Goal: Task Accomplishment & Management: Use online tool/utility

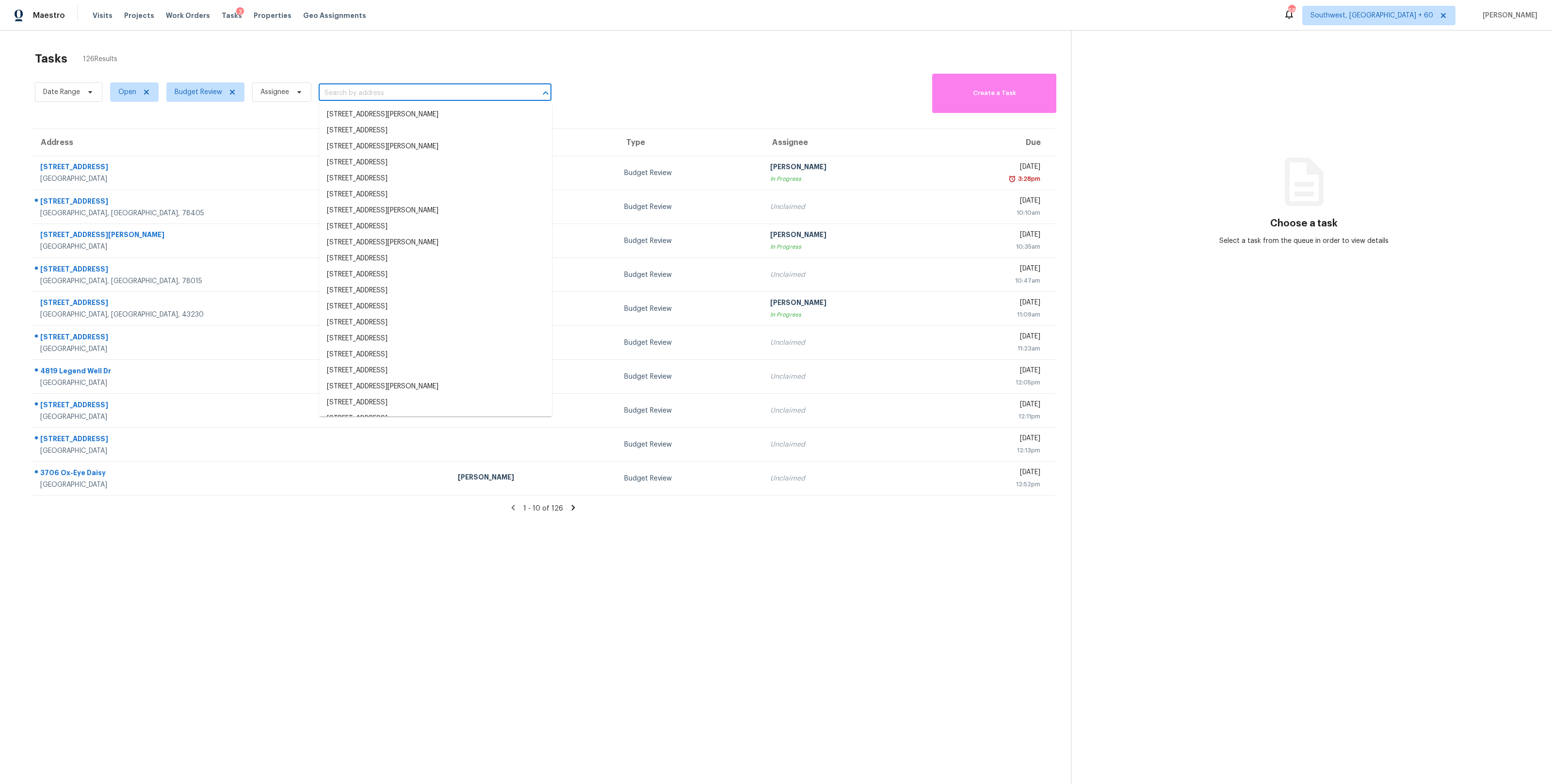
click at [348, 95] on input "text" at bounding box center [422, 93] width 206 height 15
paste input "[STREET_ADDRESS]"
type input "[STREET_ADDRESS]"
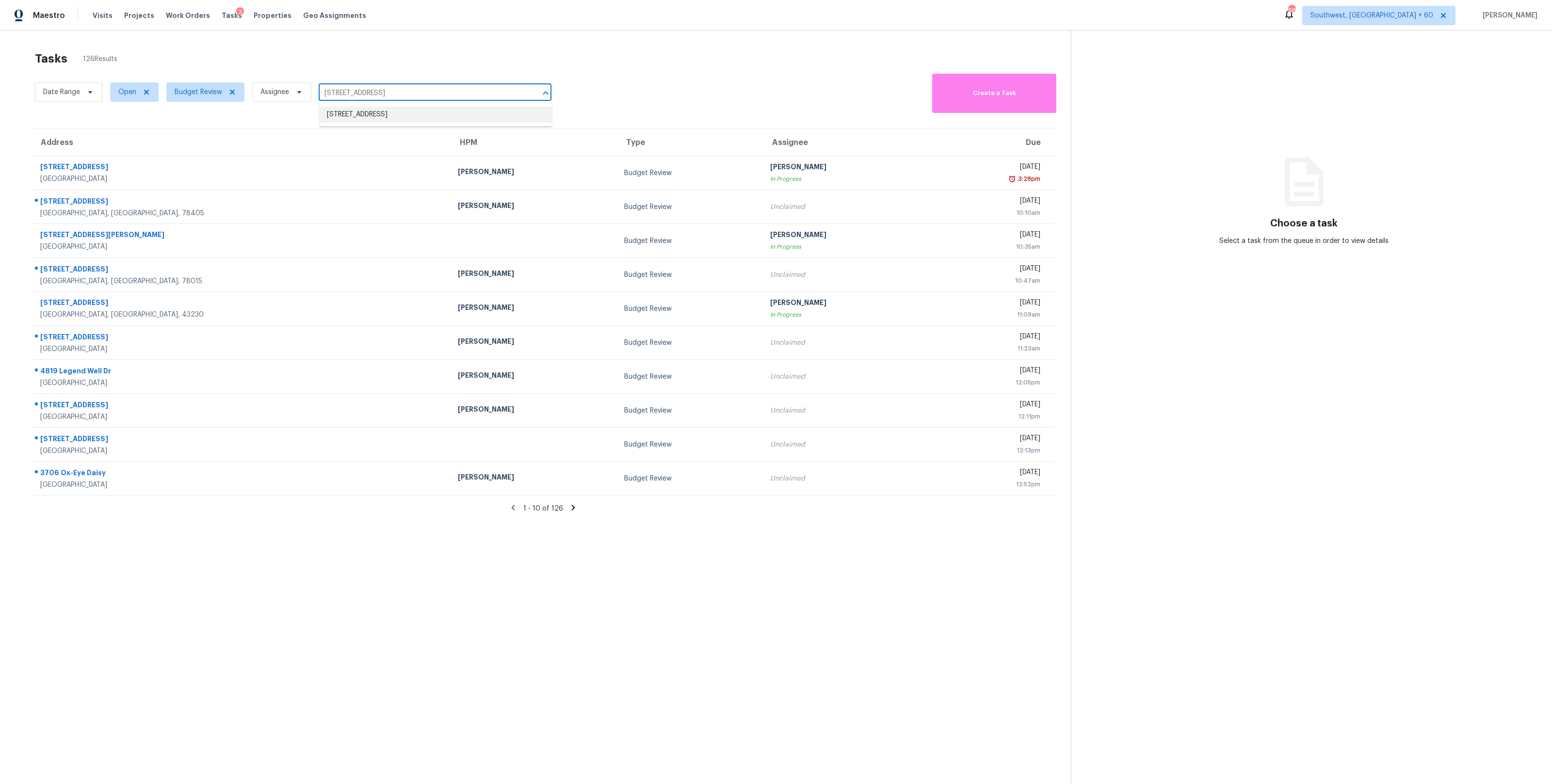
click at [350, 115] on li "[STREET_ADDRESS]" at bounding box center [435, 115] width 233 height 16
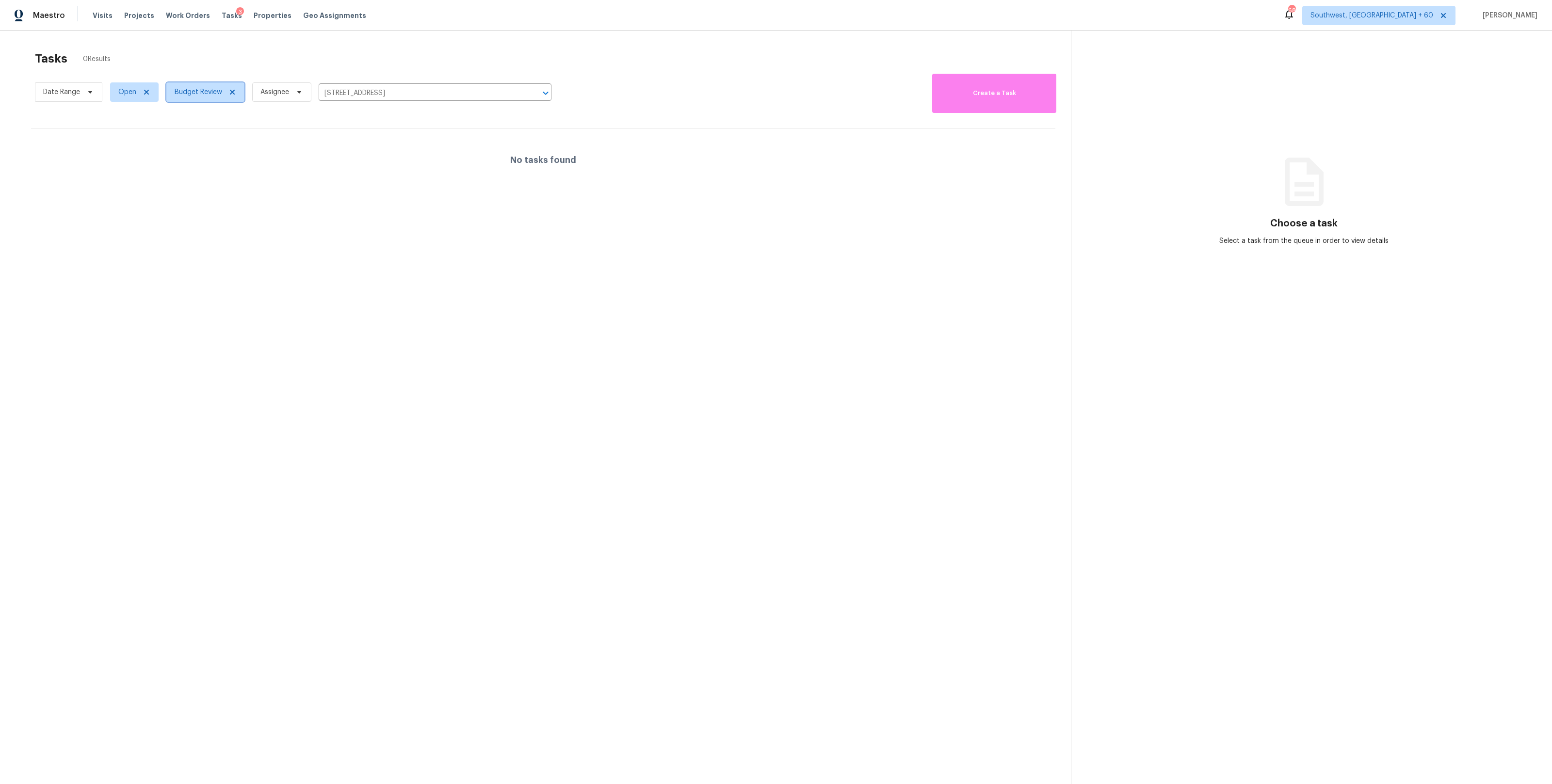
click at [191, 97] on span "Budget Review" at bounding box center [205, 92] width 78 height 19
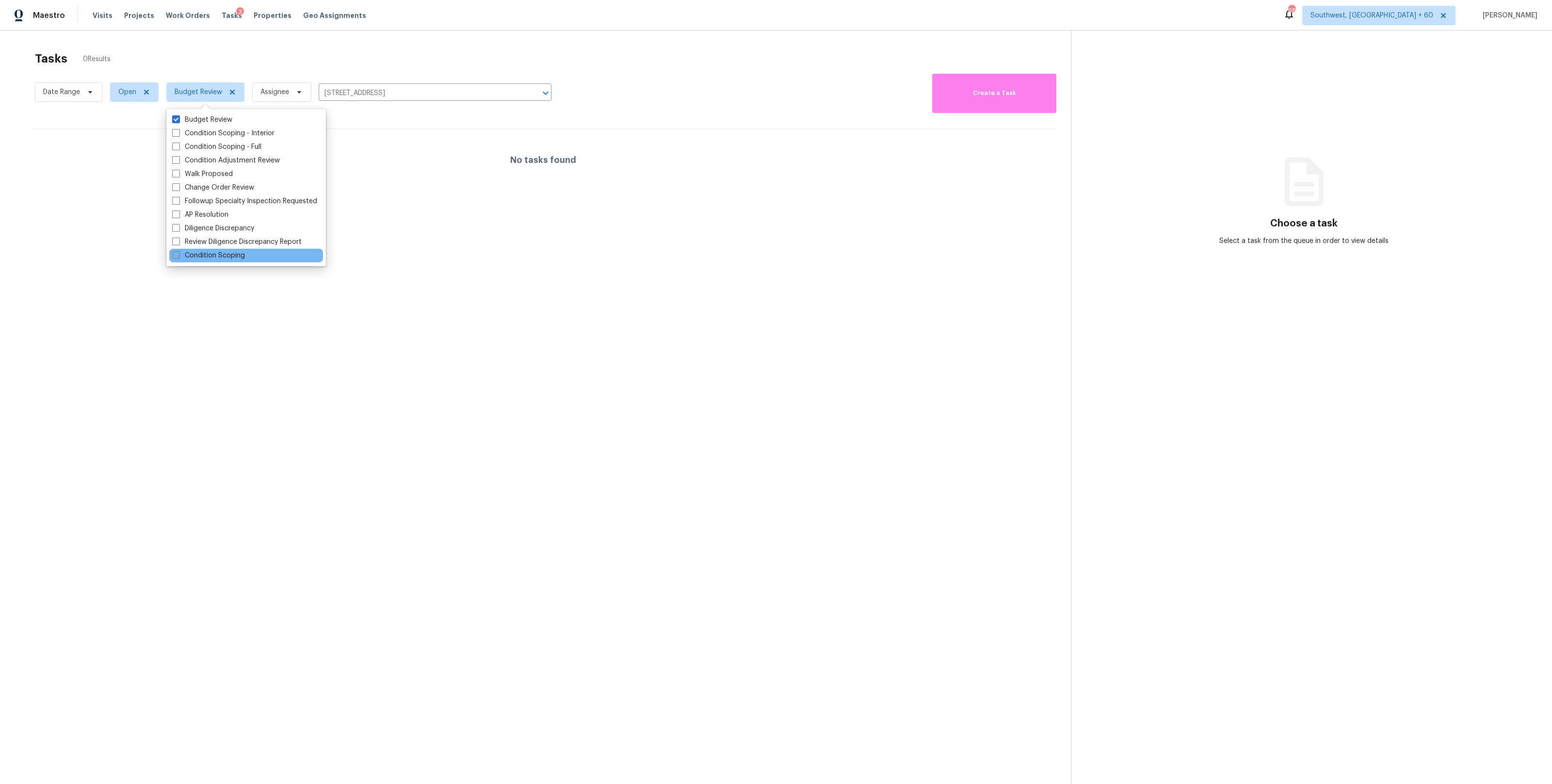
click at [175, 253] on span at bounding box center [176, 254] width 8 height 8
click at [175, 253] on input "Condition Scoping" at bounding box center [175, 254] width 6 height 6
checkbox input "true"
click at [184, 133] on label "Condition Scoping - Interior" at bounding box center [223, 133] width 103 height 10
click at [178, 133] on input "Condition Scoping - Interior" at bounding box center [175, 131] width 6 height 6
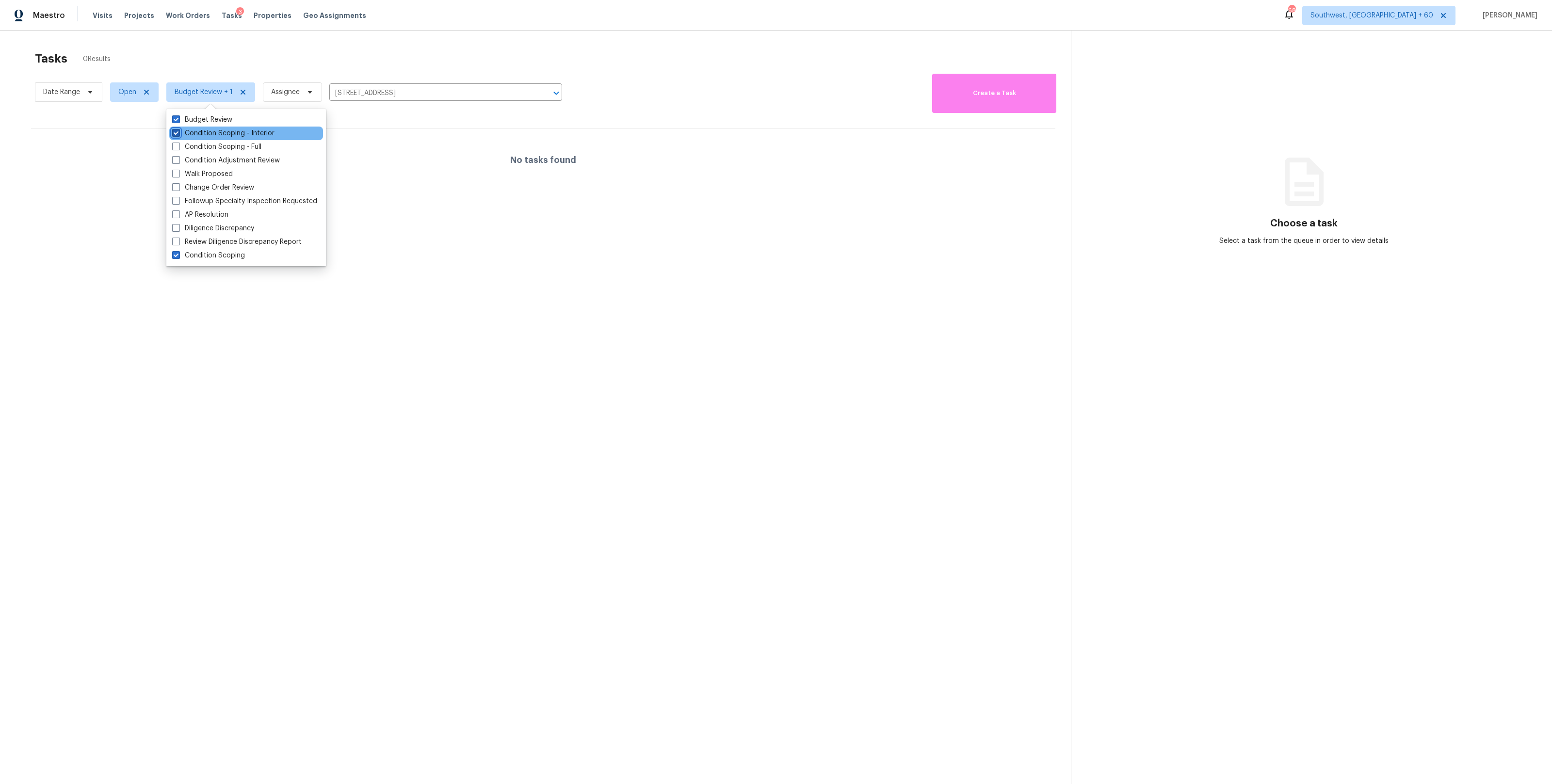
checkbox input "true"
click at [184, 148] on label "Condition Scoping - Full" at bounding box center [216, 147] width 89 height 10
click at [178, 148] on input "Condition Scoping - Full" at bounding box center [175, 145] width 6 height 6
checkbox input "true"
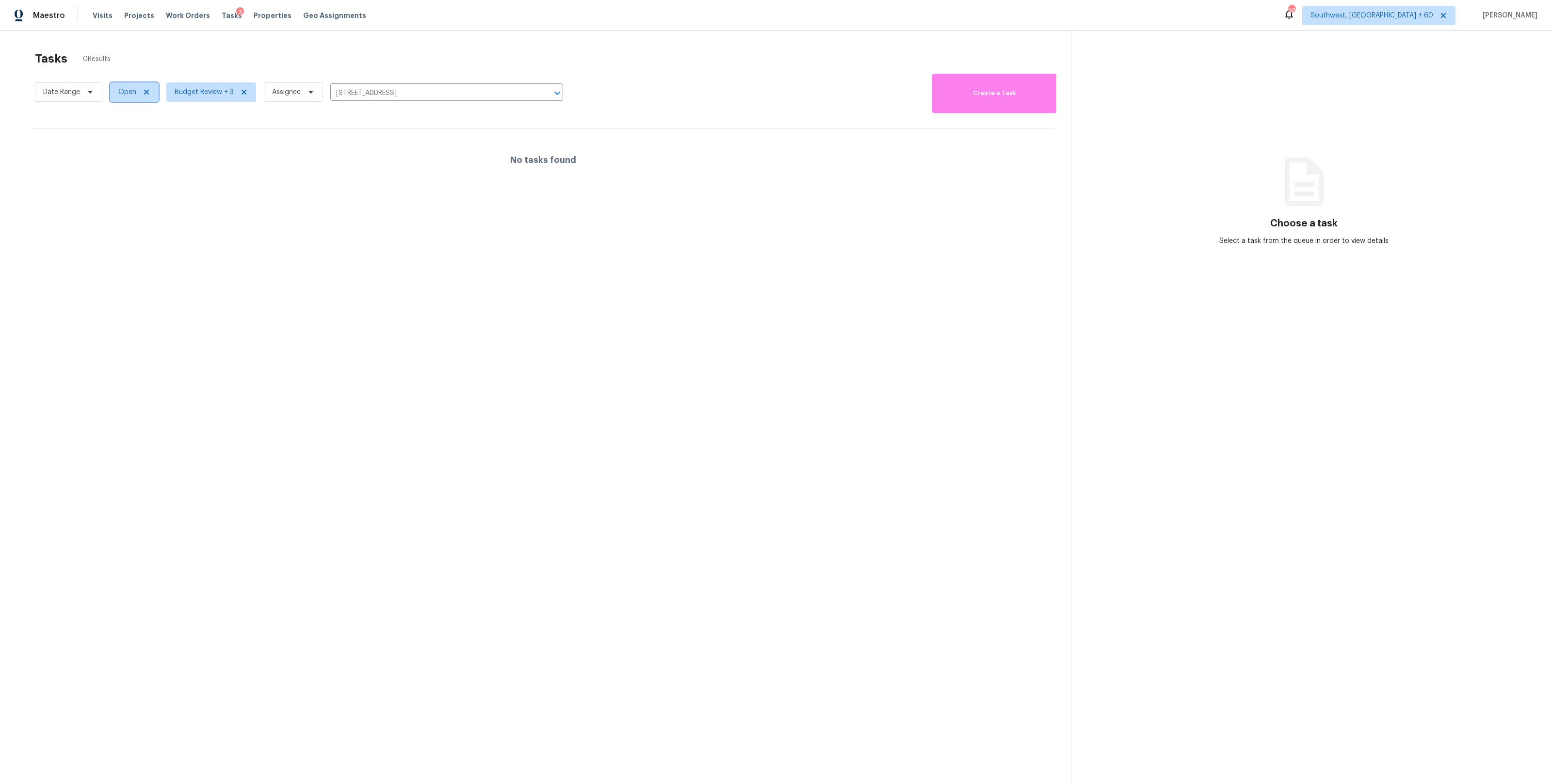
click at [123, 94] on span "Open" at bounding box center [127, 92] width 18 height 10
click at [122, 130] on span at bounding box center [120, 133] width 8 height 8
click at [122, 130] on input "Closed" at bounding box center [119, 131] width 6 height 6
checkbox input "true"
click at [121, 118] on span at bounding box center [120, 119] width 8 height 8
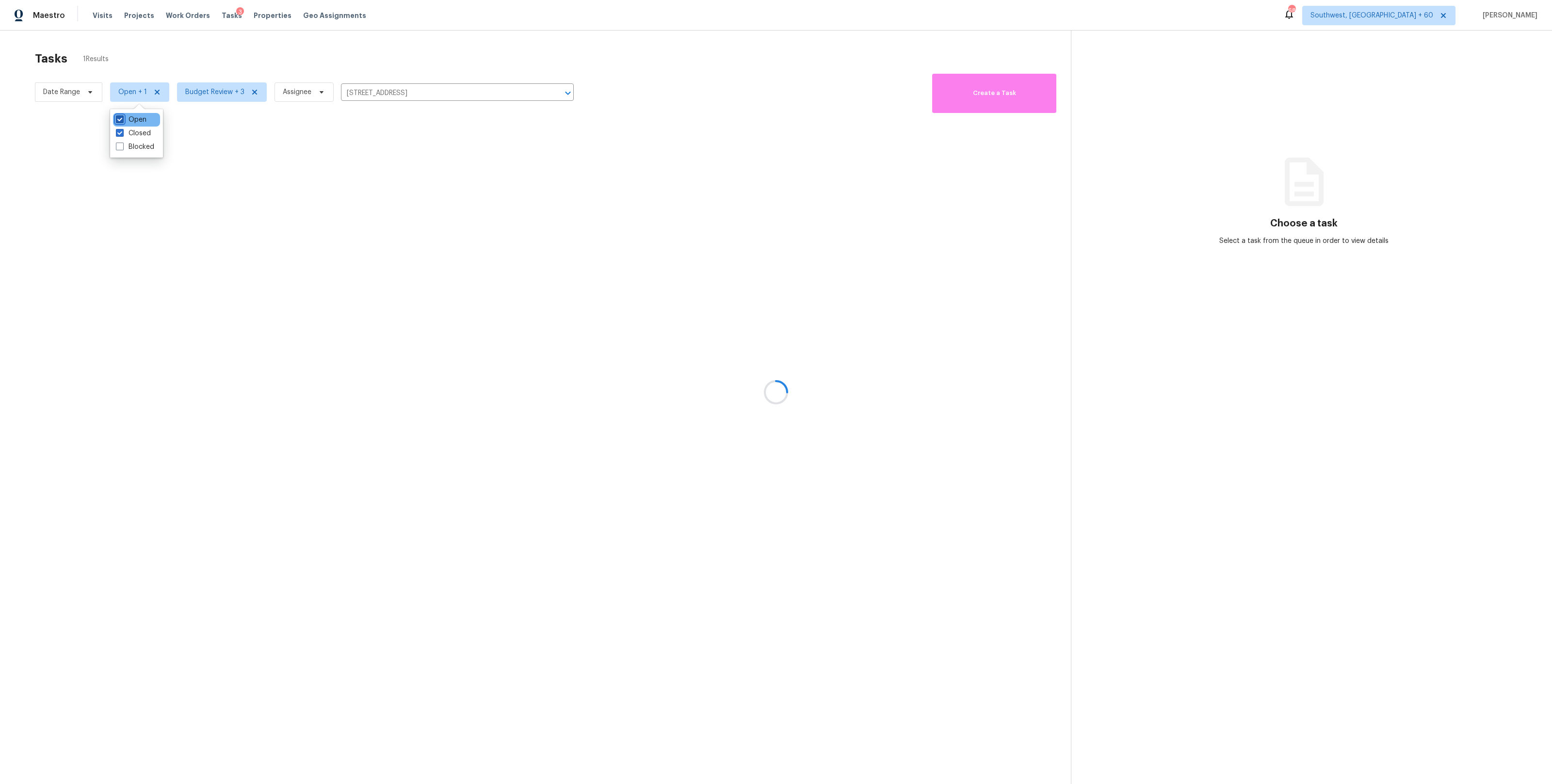
click at [121, 118] on input "Open" at bounding box center [119, 118] width 6 height 6
checkbox input "false"
click at [141, 67] on div "Tasks 1 Results" at bounding box center [553, 58] width 1036 height 25
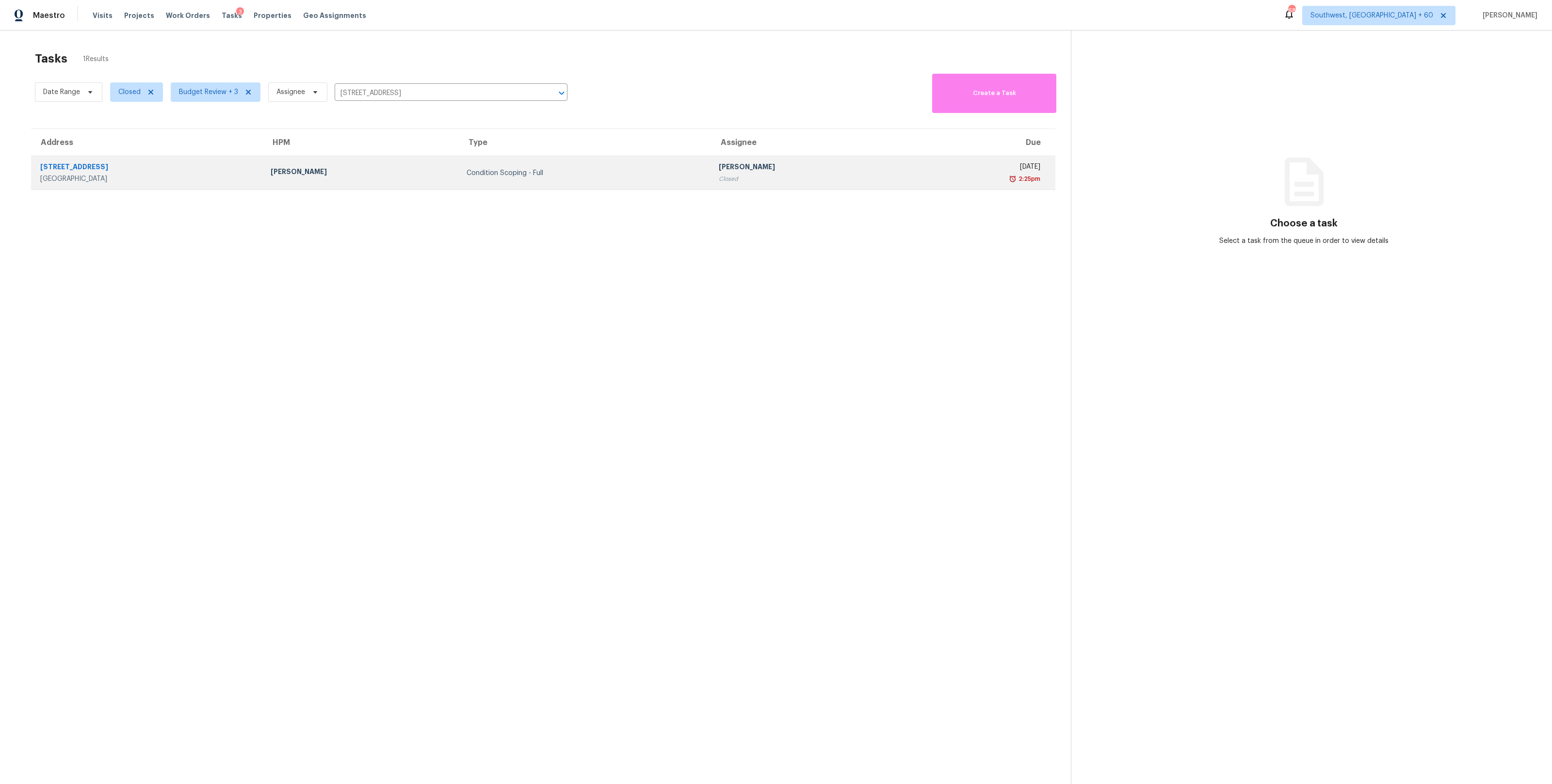
click at [467, 175] on div "Condition Scoping - Full" at bounding box center [585, 173] width 237 height 10
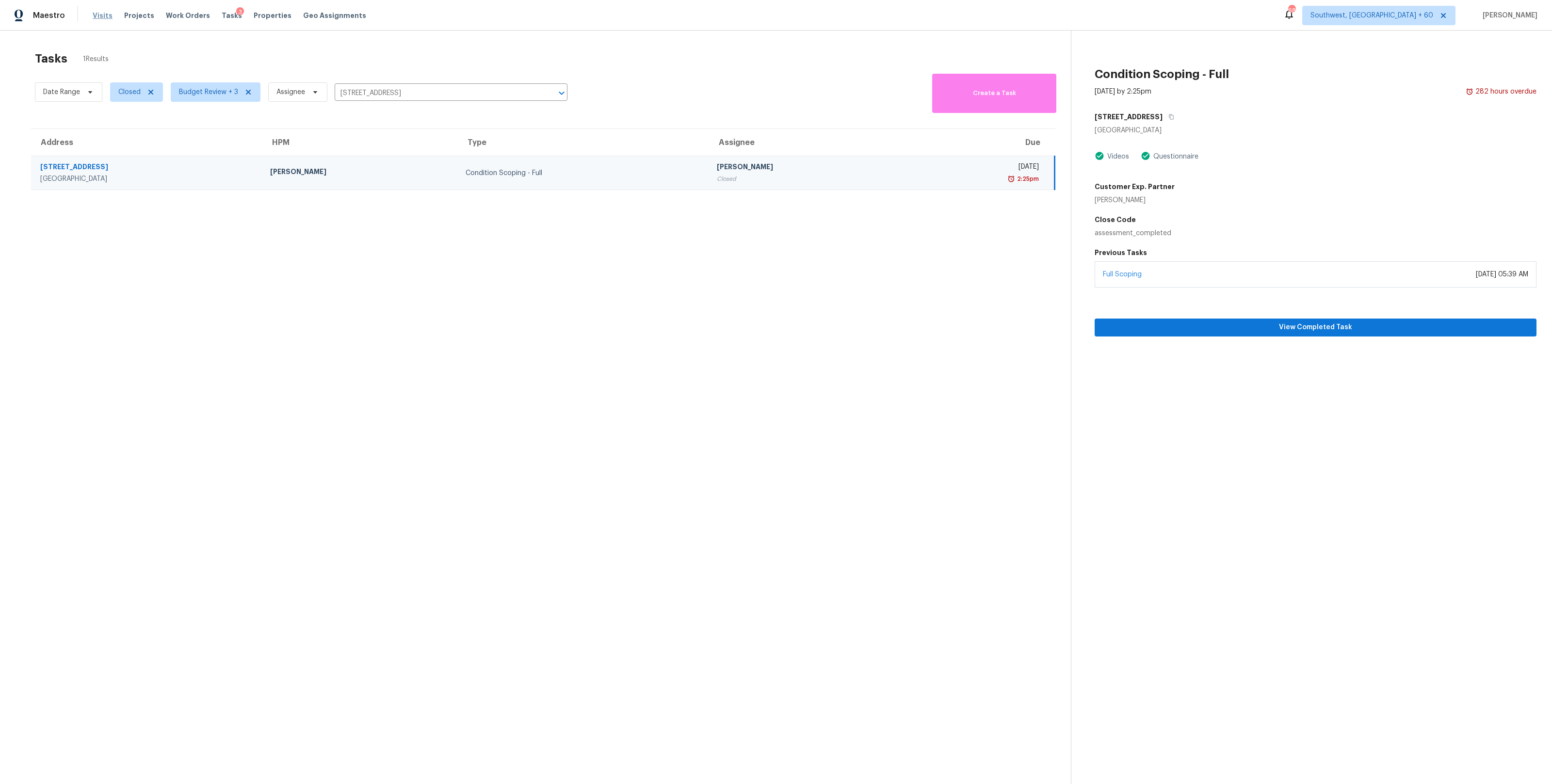
click at [98, 16] on span "Visits" at bounding box center [103, 16] width 20 height 10
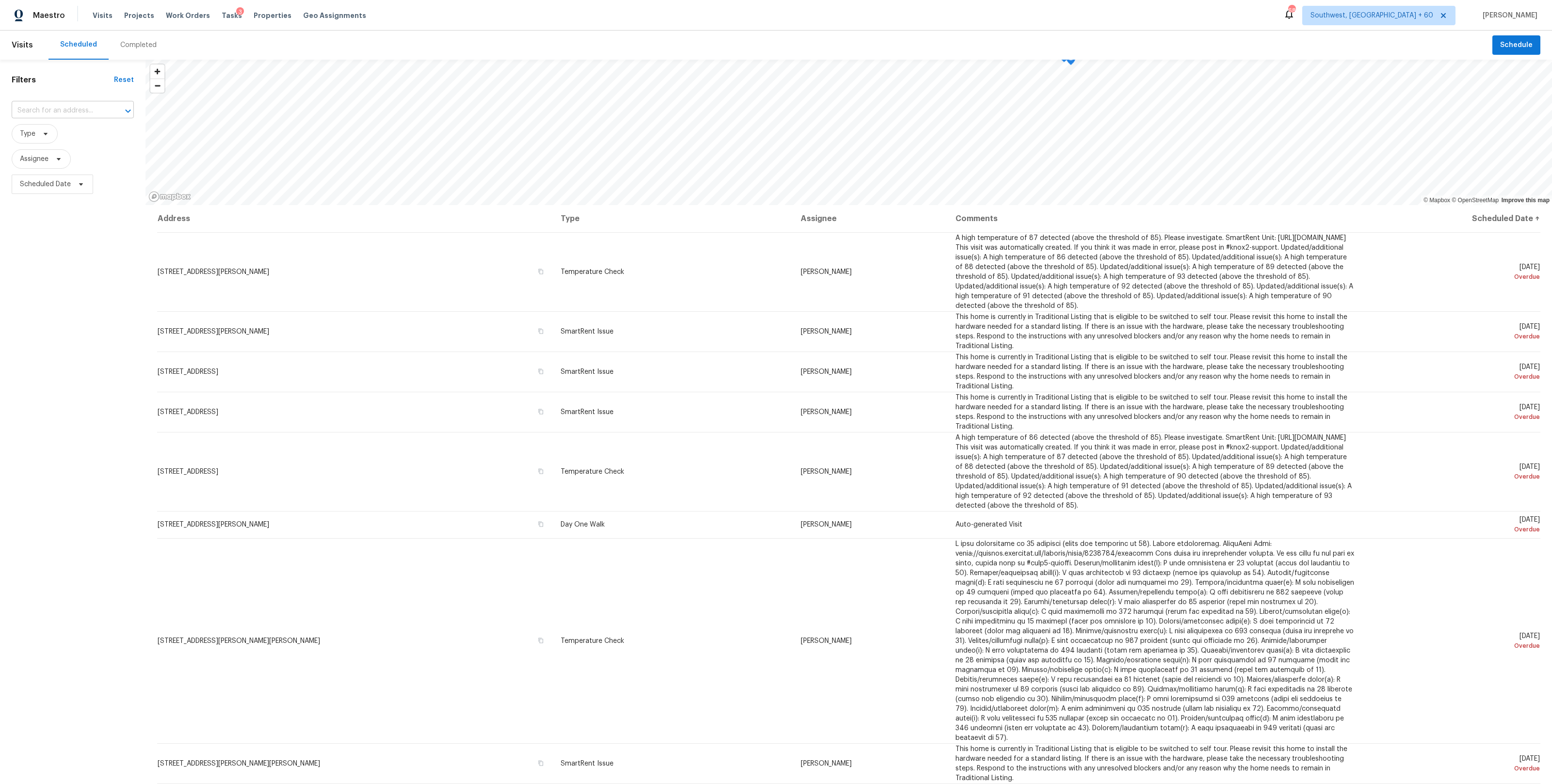
click at [67, 109] on input "text" at bounding box center [59, 110] width 95 height 15
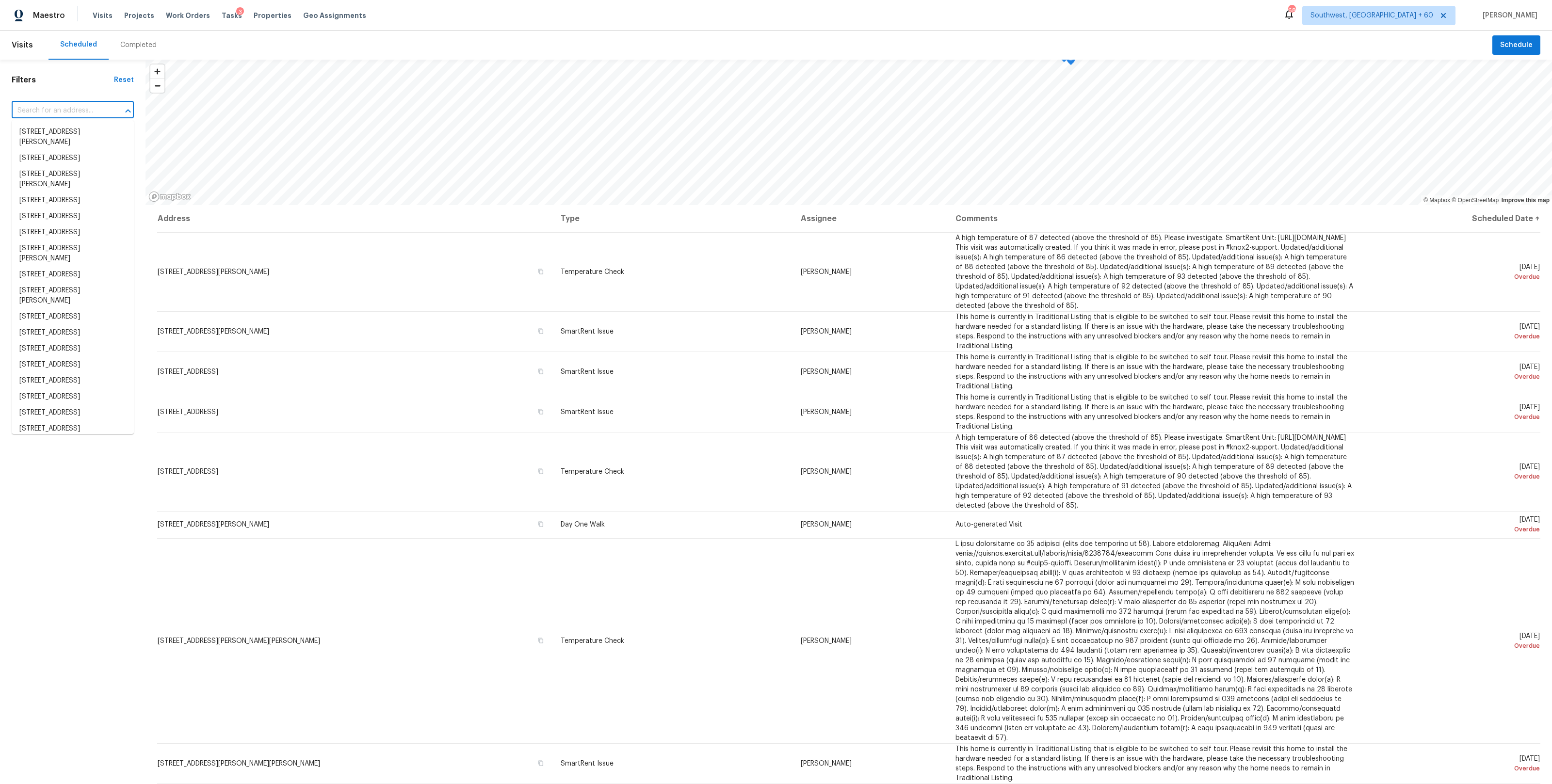
paste input "[STREET_ADDRESS]"
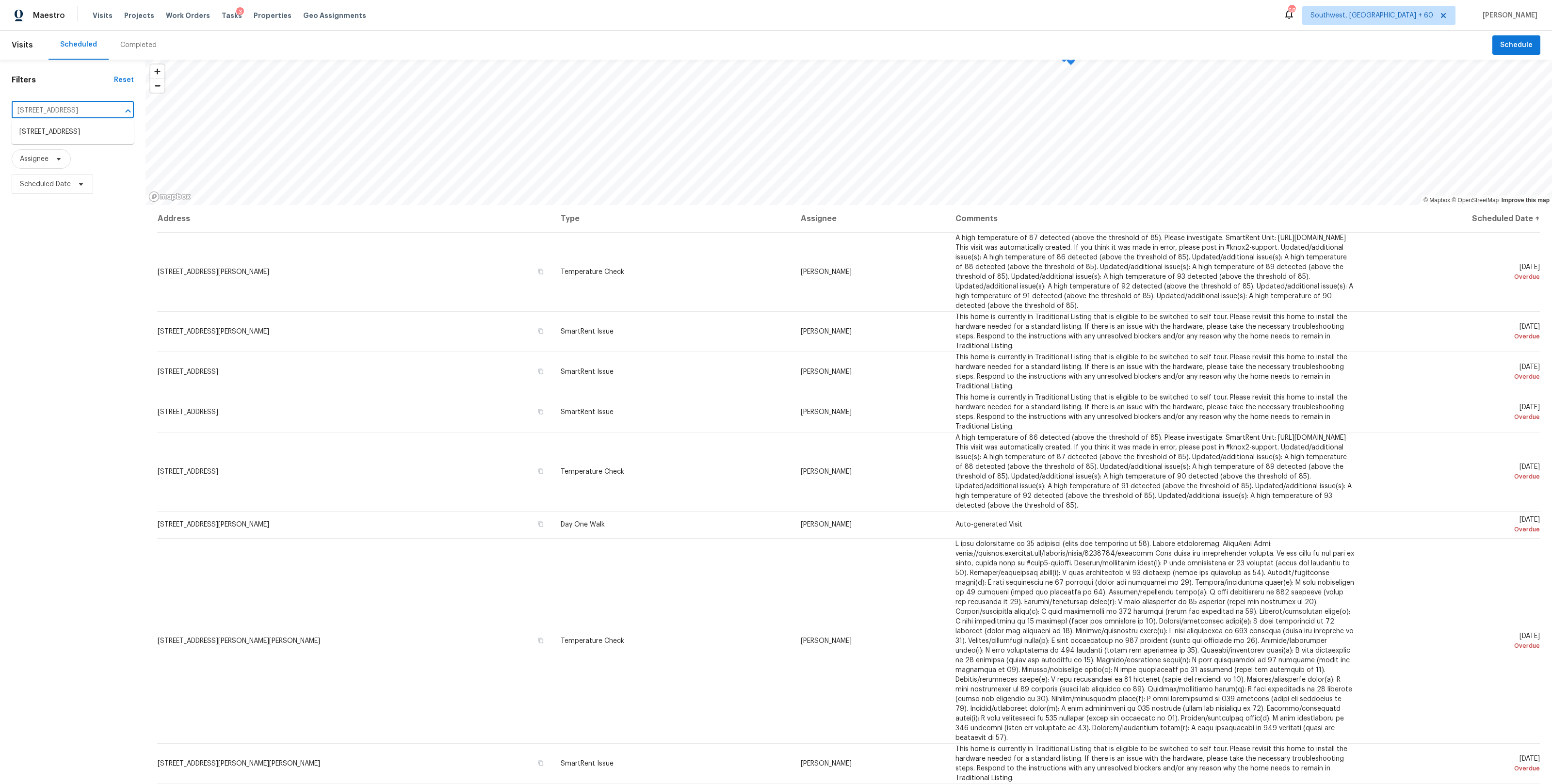
scroll to position [0, 61]
type input "[STREET_ADDRESS]"
click at [52, 131] on li "[STREET_ADDRESS]" at bounding box center [72, 132] width 123 height 16
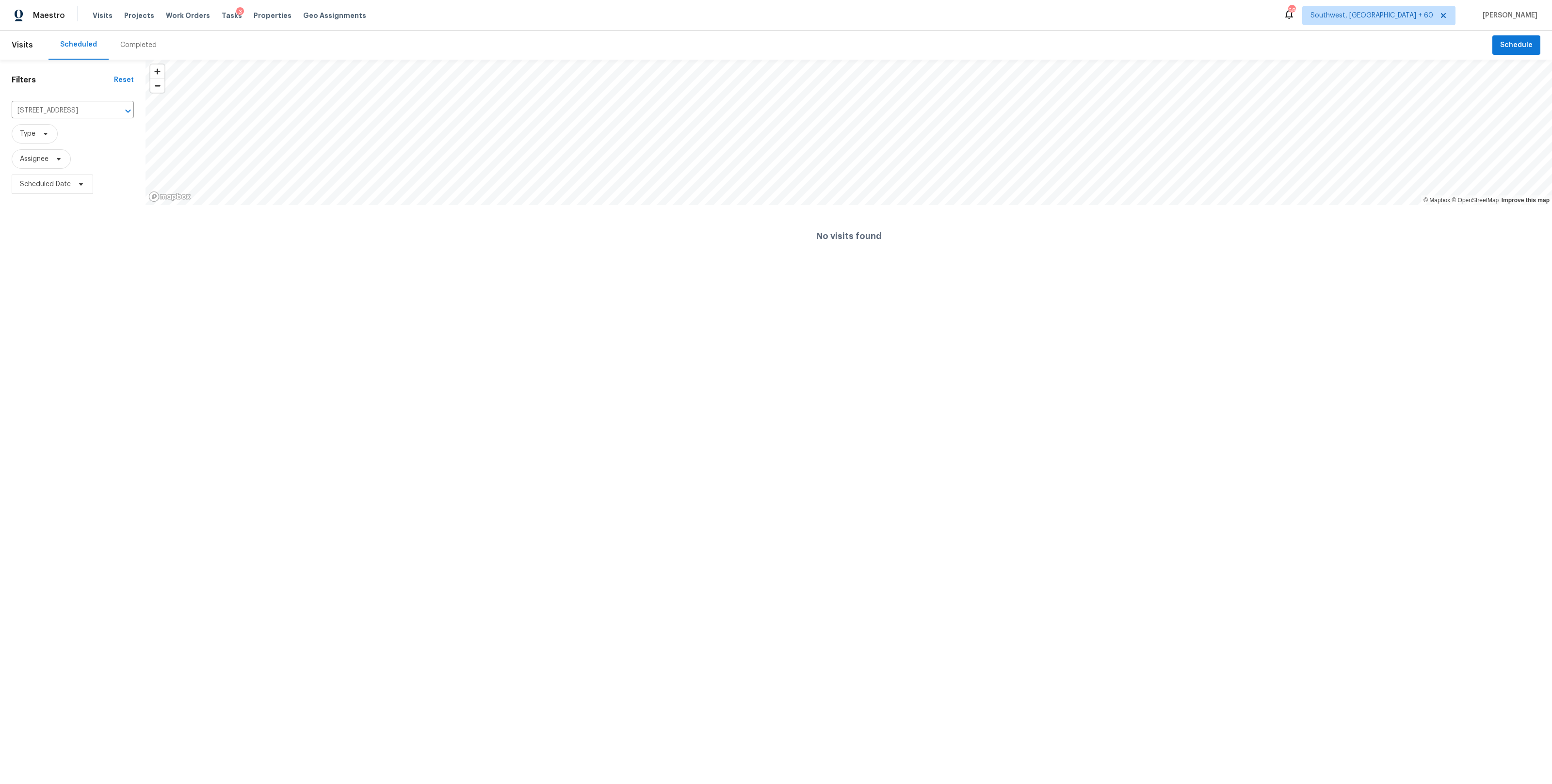
click at [137, 46] on div "Completed" at bounding box center [138, 45] width 37 height 10
click at [73, 106] on div at bounding box center [776, 392] width 1552 height 784
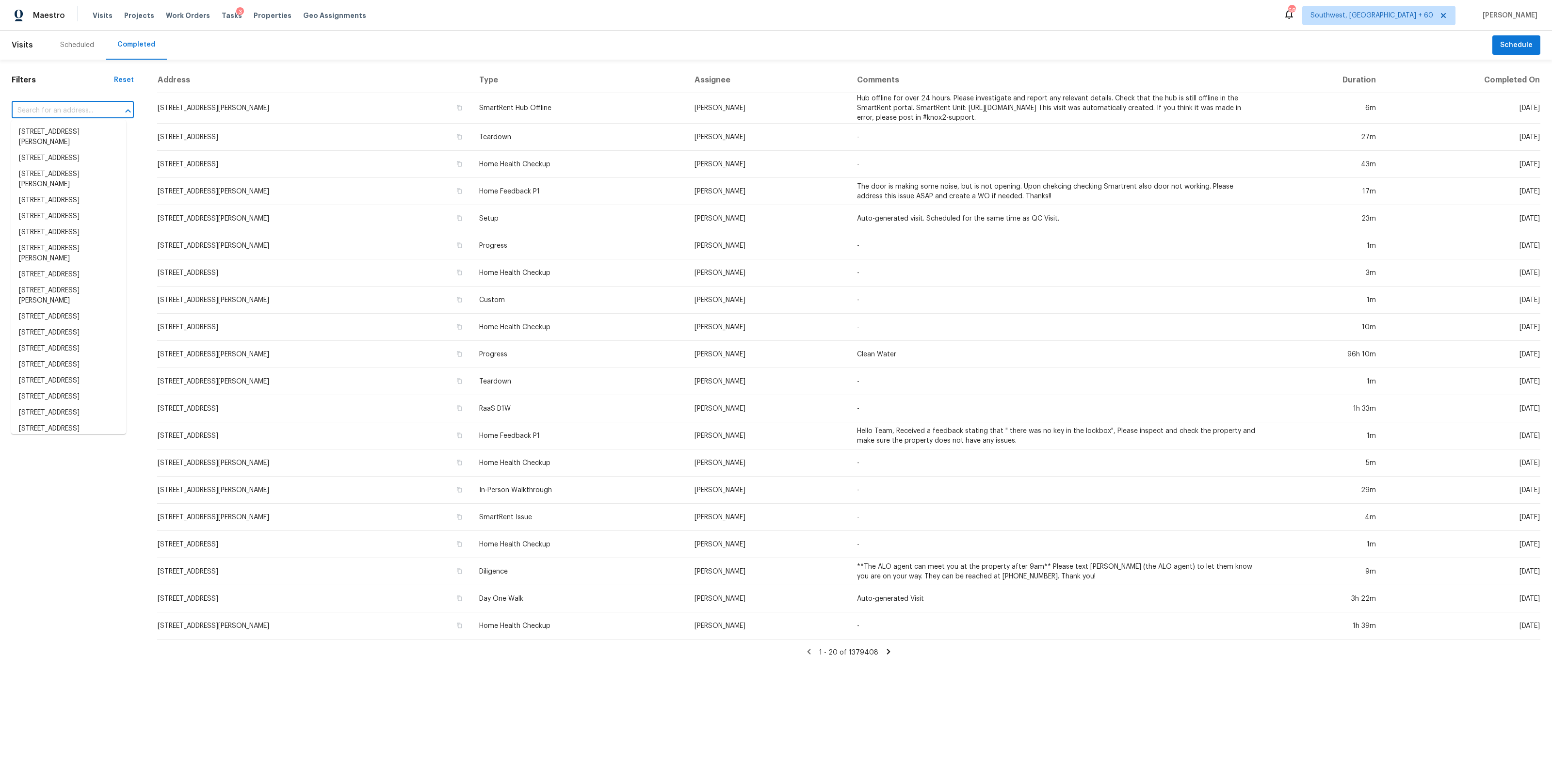
click at [65, 107] on input "text" at bounding box center [59, 110] width 95 height 15
paste input "[STREET_ADDRESS]"
type input "[STREET_ADDRESS]"
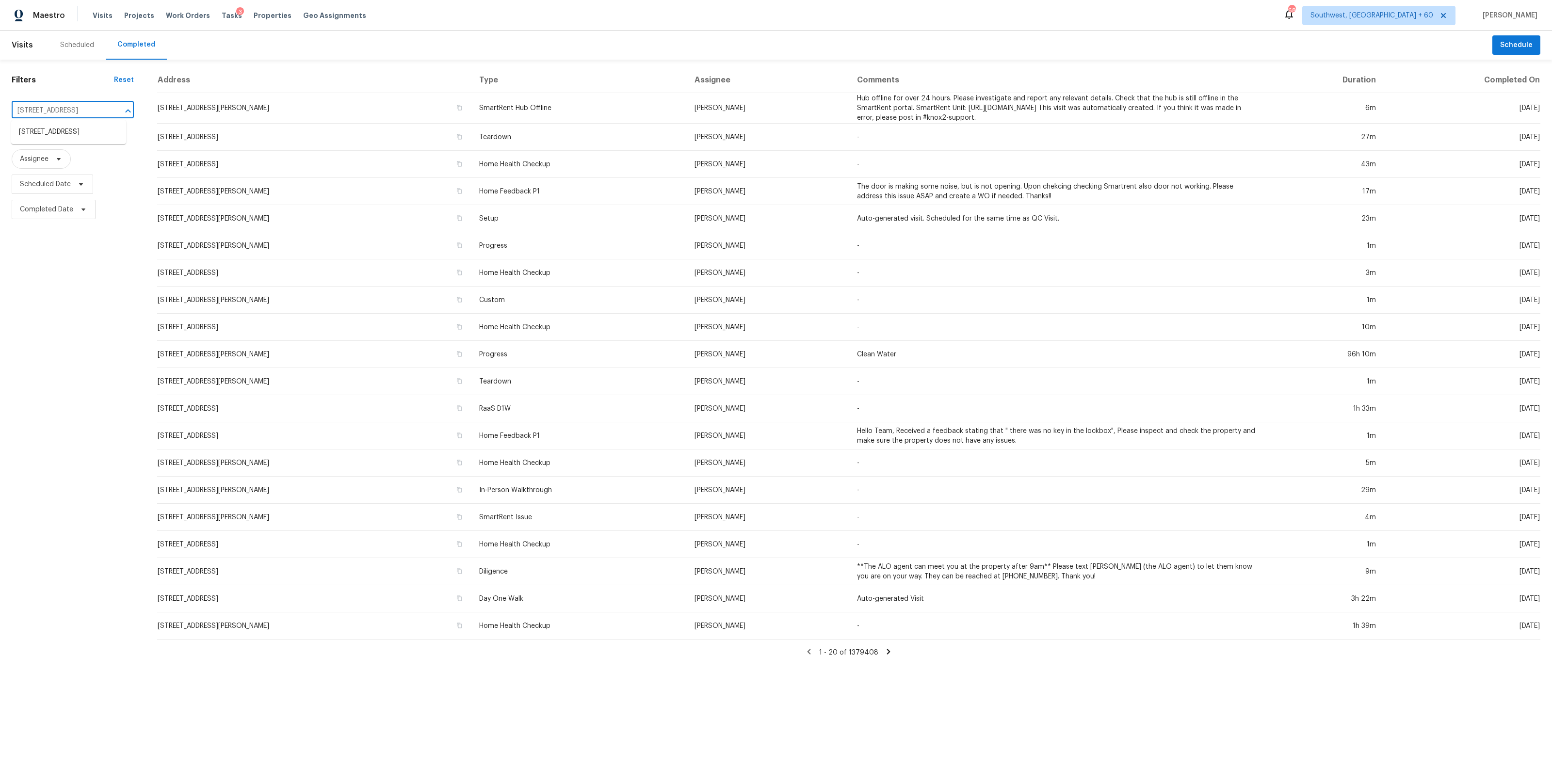
scroll to position [0, 68]
click at [54, 140] on li "[STREET_ADDRESS]" at bounding box center [69, 132] width 115 height 16
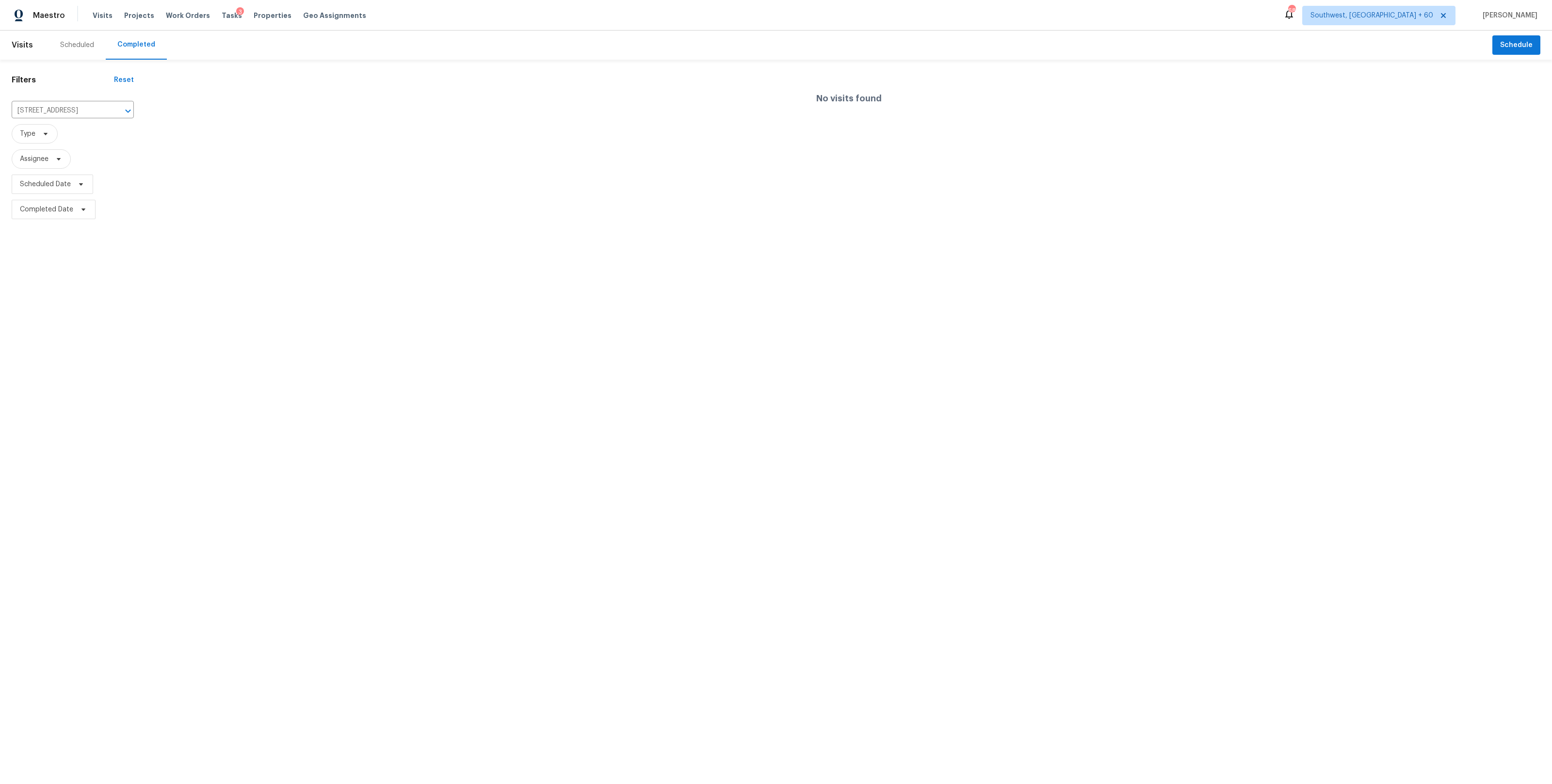
click at [88, 41] on div "Scheduled" at bounding box center [77, 45] width 34 height 10
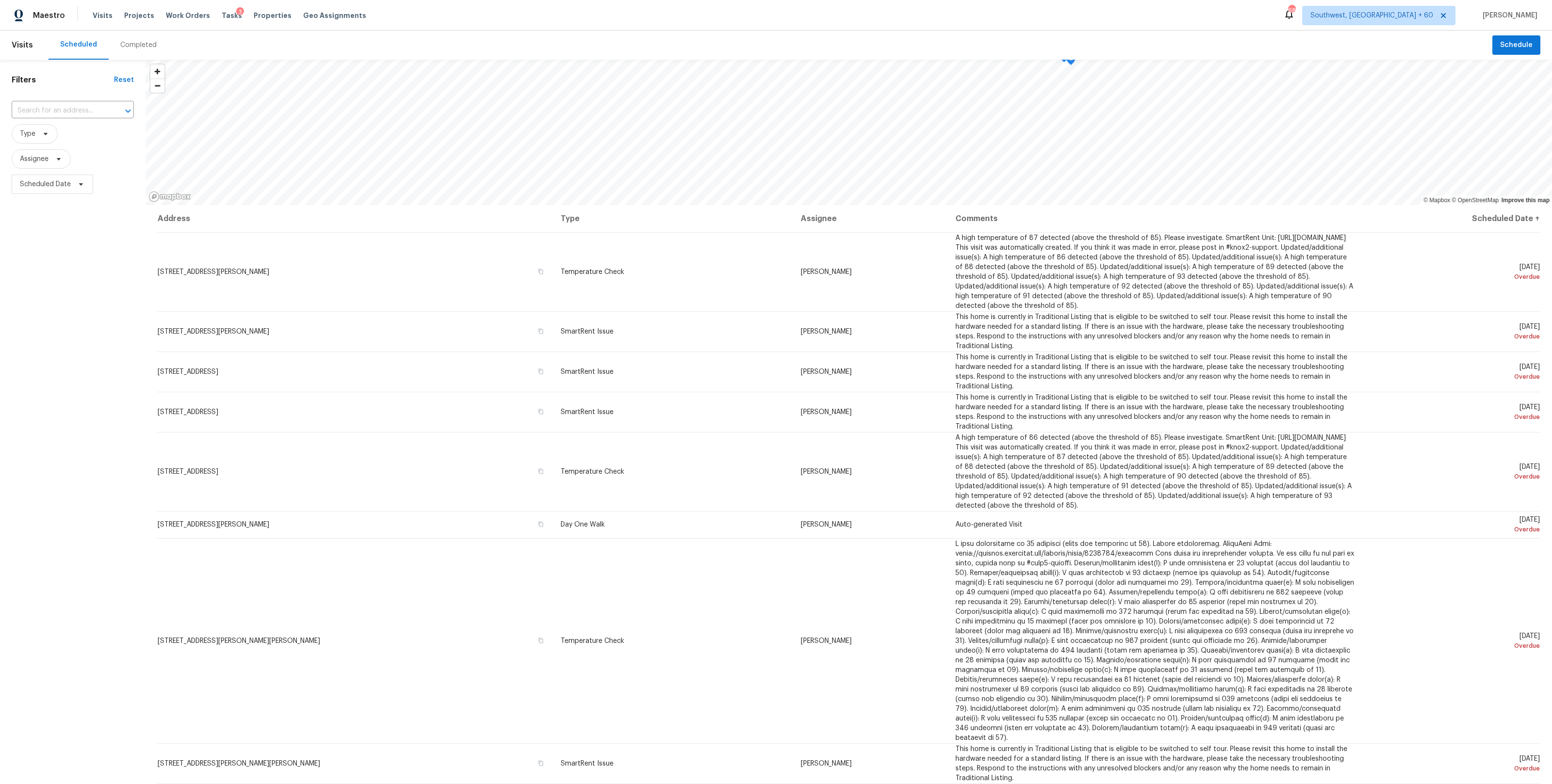
click at [44, 102] on div "​" at bounding box center [72, 110] width 123 height 21
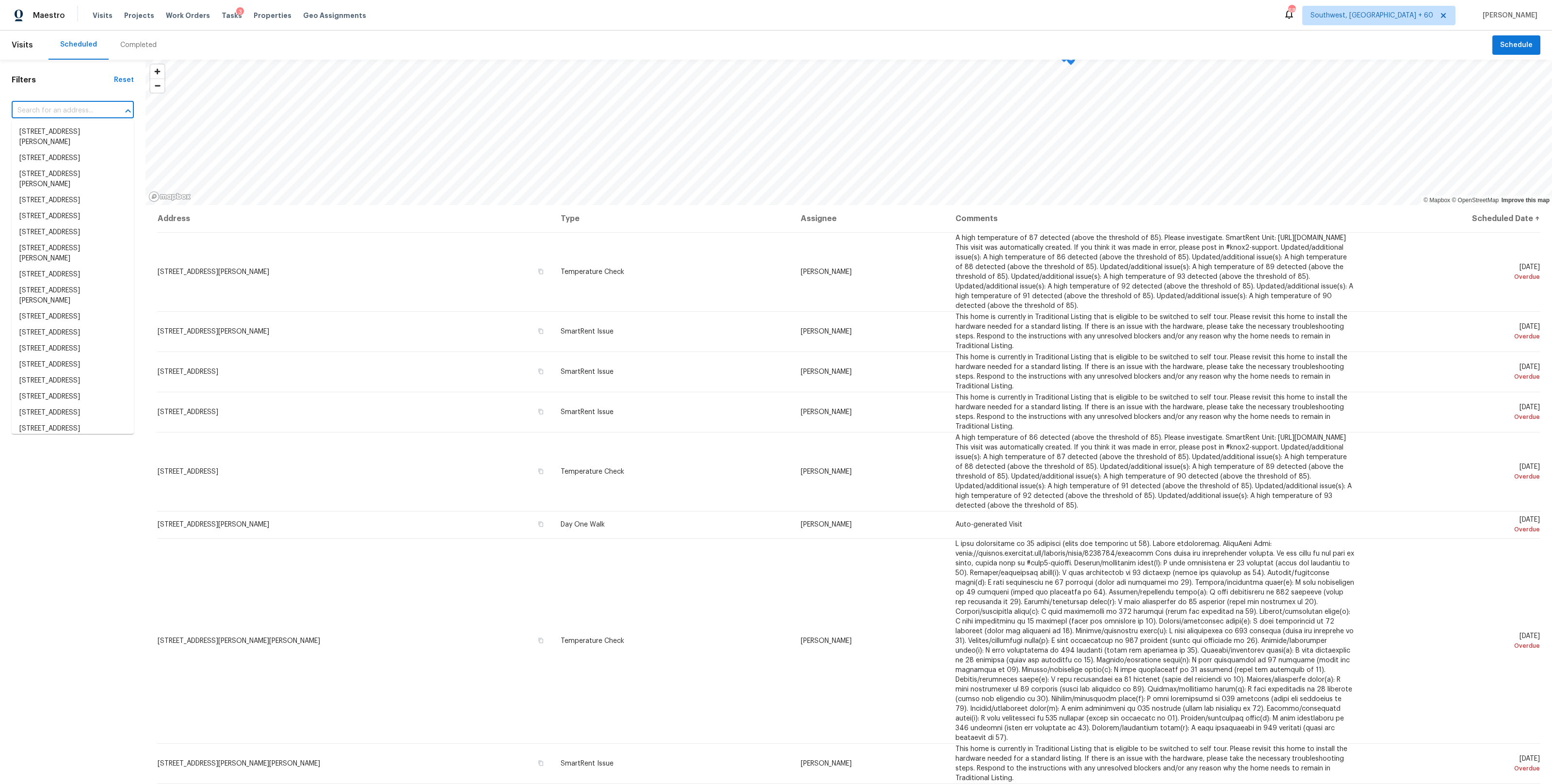
click at [44, 107] on input "text" at bounding box center [59, 110] width 95 height 15
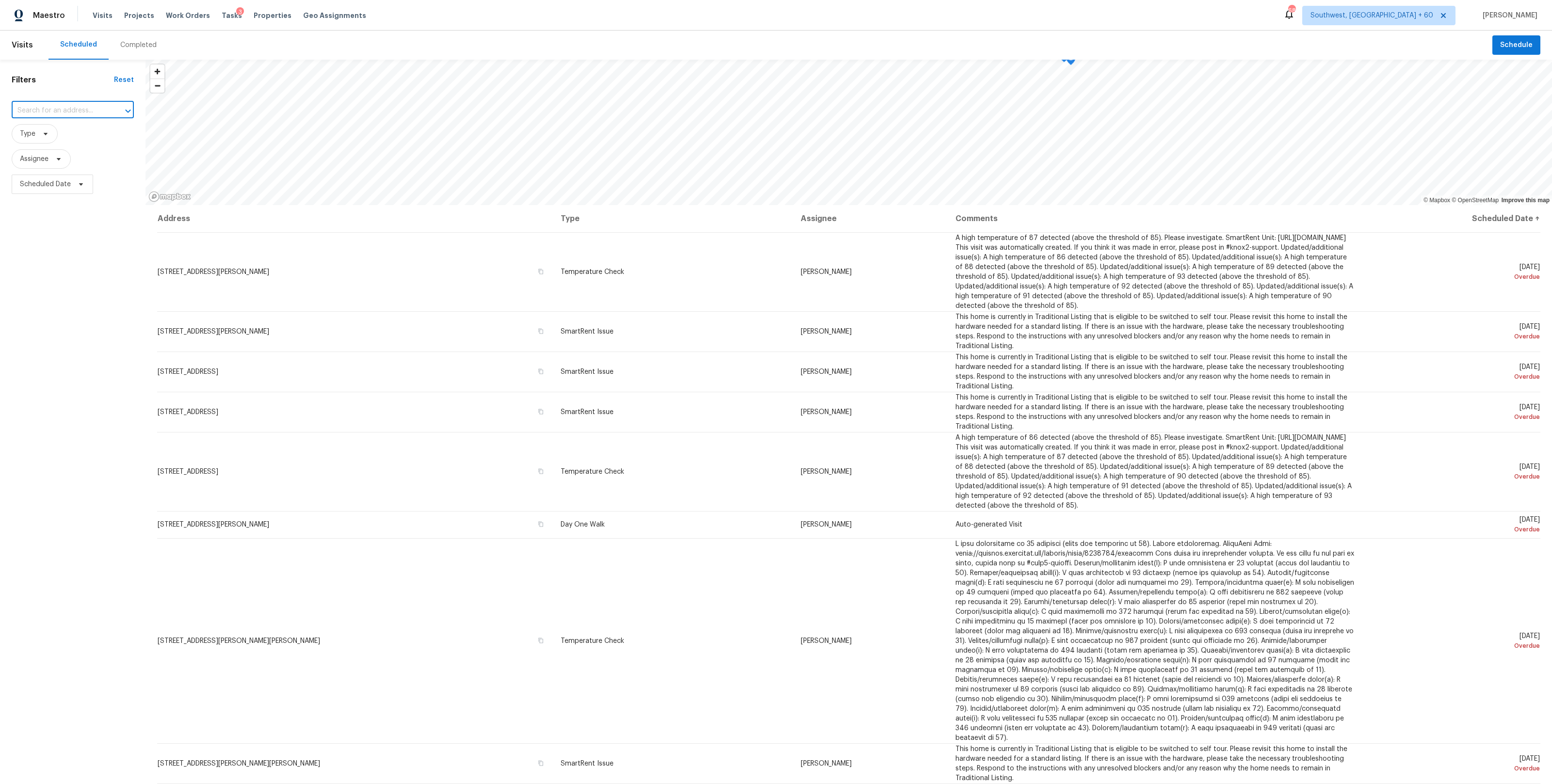
paste input "[STREET_ADDRESS]"
type input "[STREET_ADDRESS]"
click at [49, 132] on li "[STREET_ADDRESS]" at bounding box center [72, 132] width 123 height 16
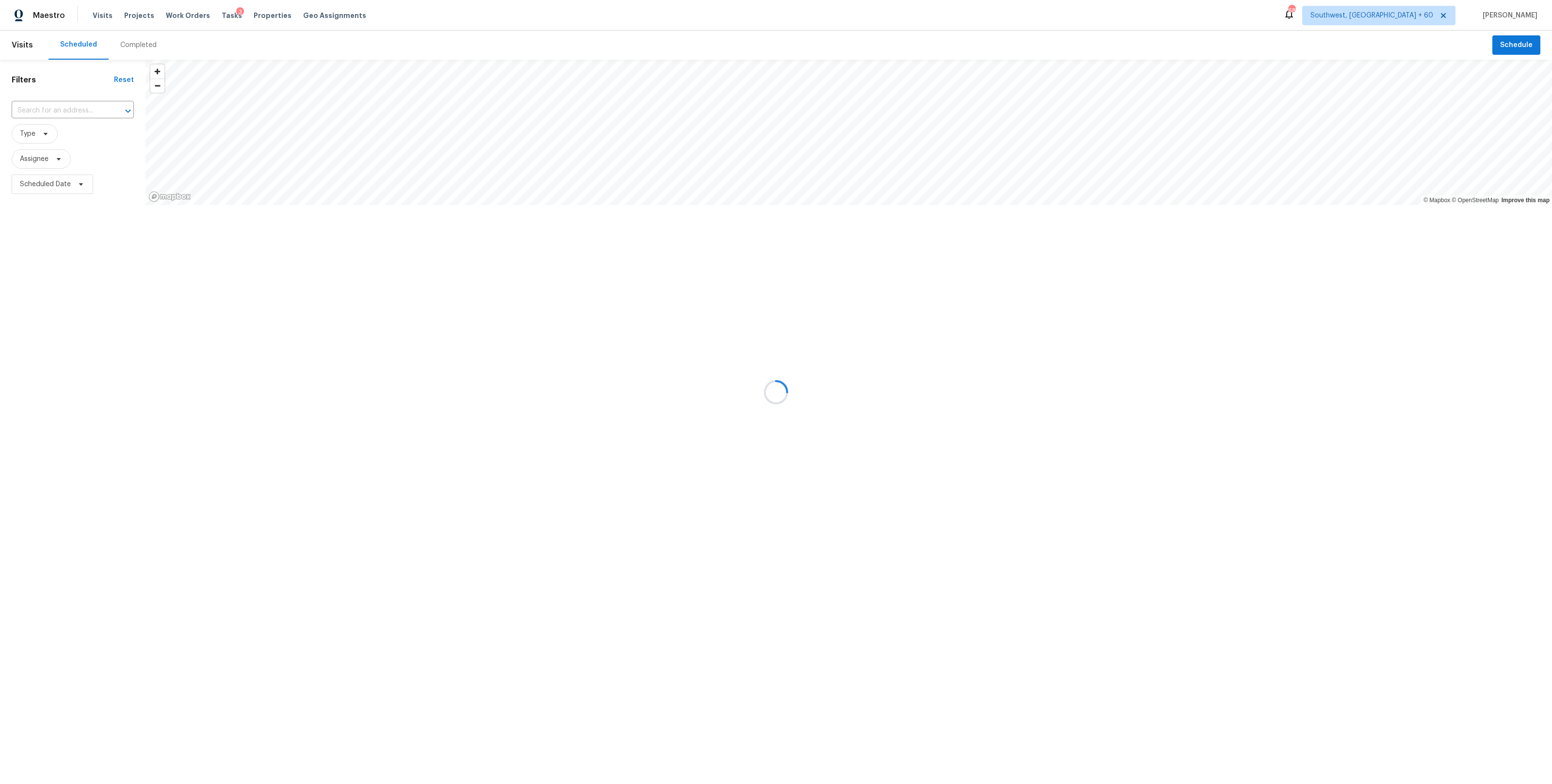
type input "[STREET_ADDRESS]"
click at [1428, 21] on span "Southwest, [GEOGRAPHIC_DATA] + 60" at bounding box center [1379, 15] width 153 height 19
